Goal: Check status: Check status

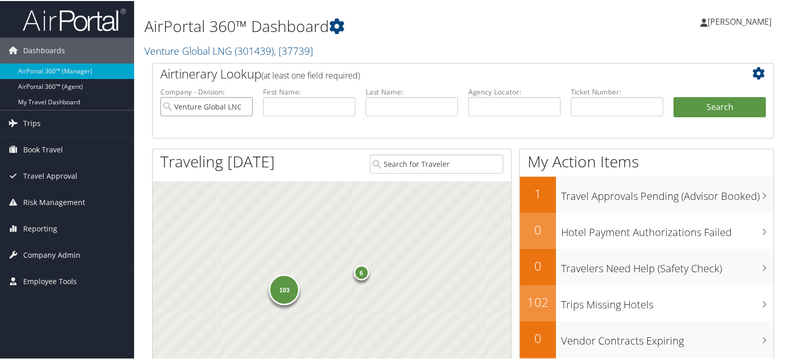
click at [222, 105] on input "Venture Global LNG" at bounding box center [206, 105] width 92 height 19
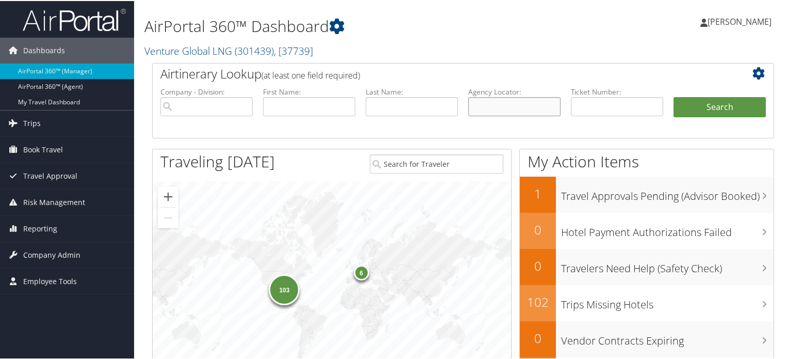
click at [513, 106] on input "text" at bounding box center [514, 105] width 92 height 19
paste input "D964YQ"
type input "D964YQ"
click at [718, 111] on button "Search" at bounding box center [720, 106] width 92 height 21
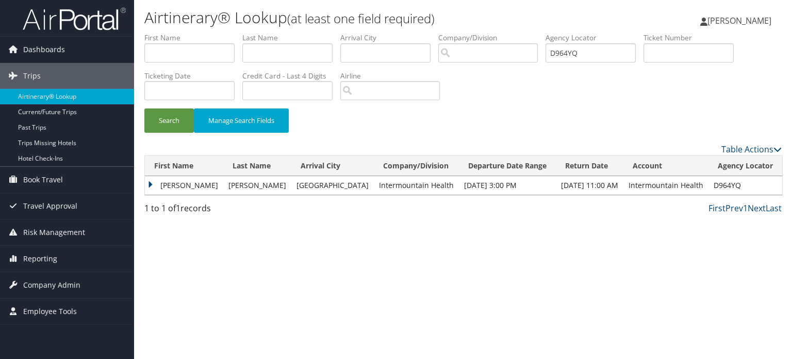
click at [151, 181] on td "RACHEL JOY" at bounding box center [184, 185] width 78 height 19
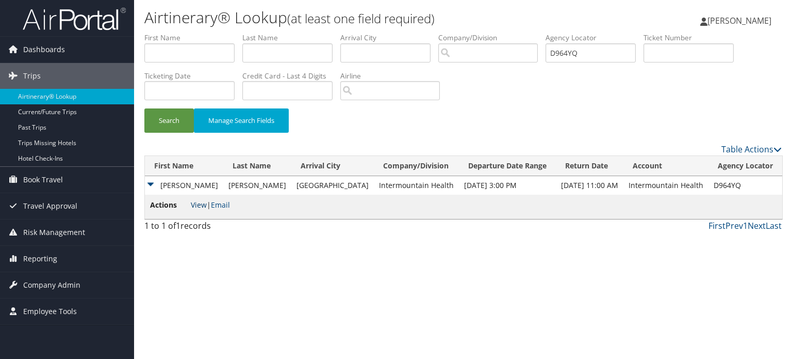
click at [200, 202] on link "View" at bounding box center [199, 205] width 16 height 10
click at [714, 187] on td "D964YQ" at bounding box center [746, 185] width 74 height 19
click at [713, 187] on td "D964YQ" at bounding box center [746, 185] width 74 height 19
click at [715, 183] on td "D964YQ" at bounding box center [746, 185] width 74 height 19
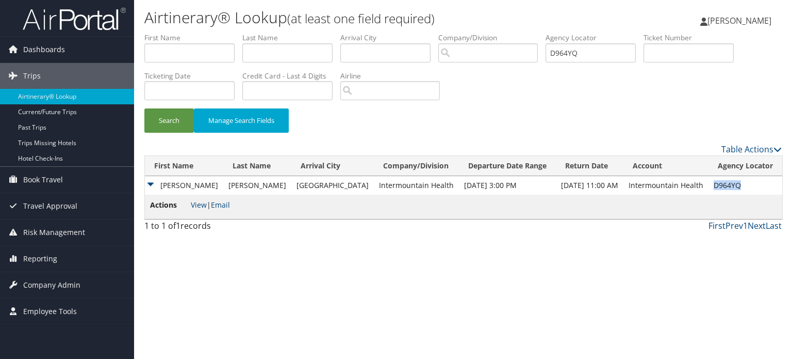
copy td "D964YQ"
click at [567, 55] on input "D964YQ" at bounding box center [591, 52] width 90 height 19
click at [176, 117] on button "Search" at bounding box center [169, 120] width 50 height 24
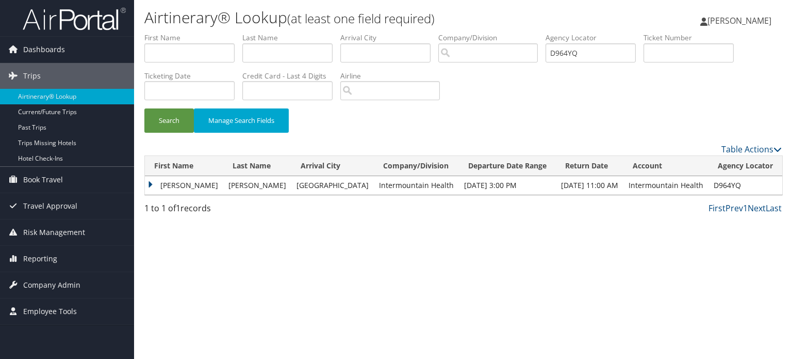
click at [152, 186] on td "RACHEL JOY" at bounding box center [184, 185] width 78 height 19
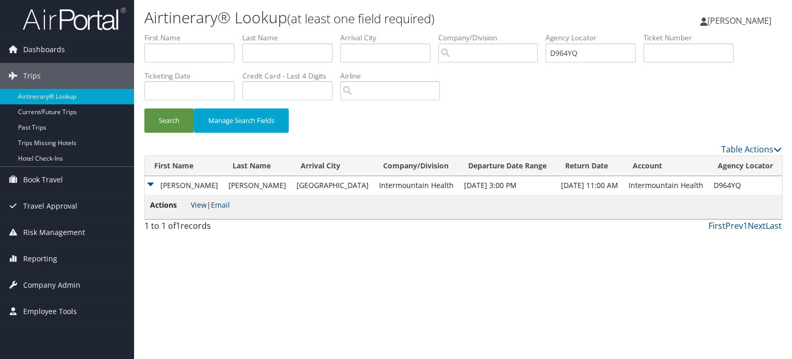
click at [193, 204] on link "View" at bounding box center [199, 205] width 16 height 10
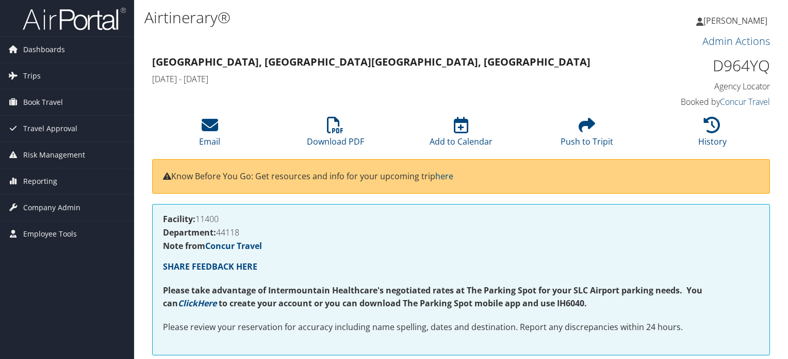
scroll to position [361, 0]
